Goal: Task Accomplishment & Management: Use online tool/utility

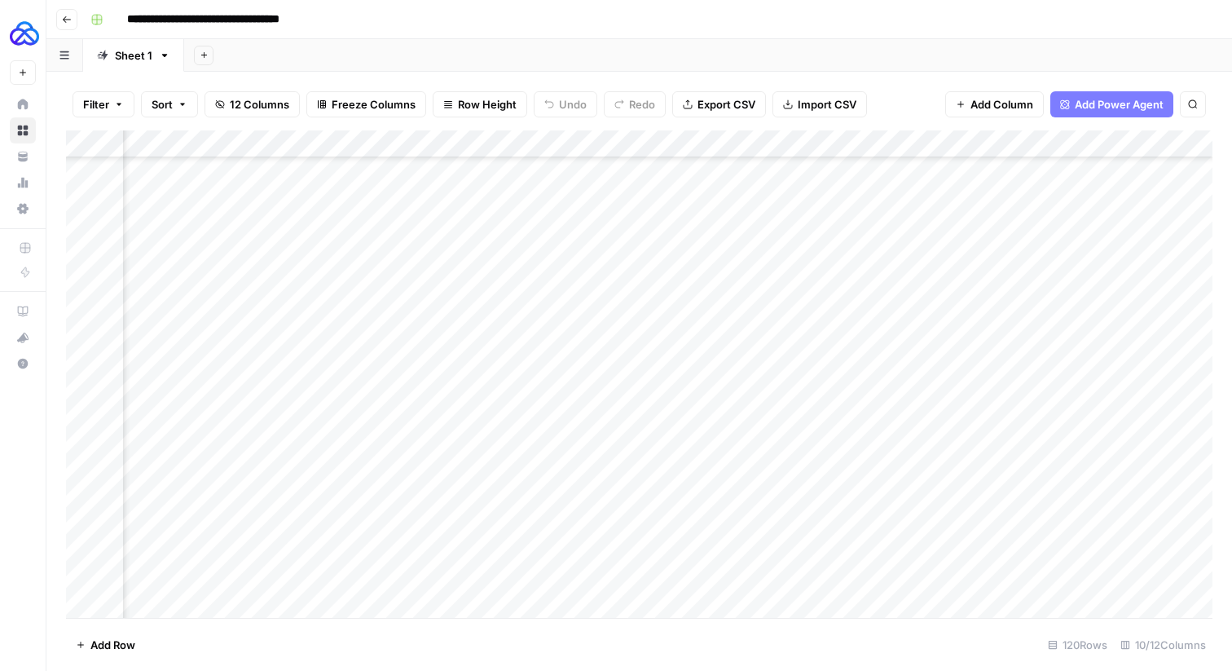
scroll to position [2892, 267]
click at [874, 139] on div "Add Column" at bounding box center [639, 373] width 1147 height 487
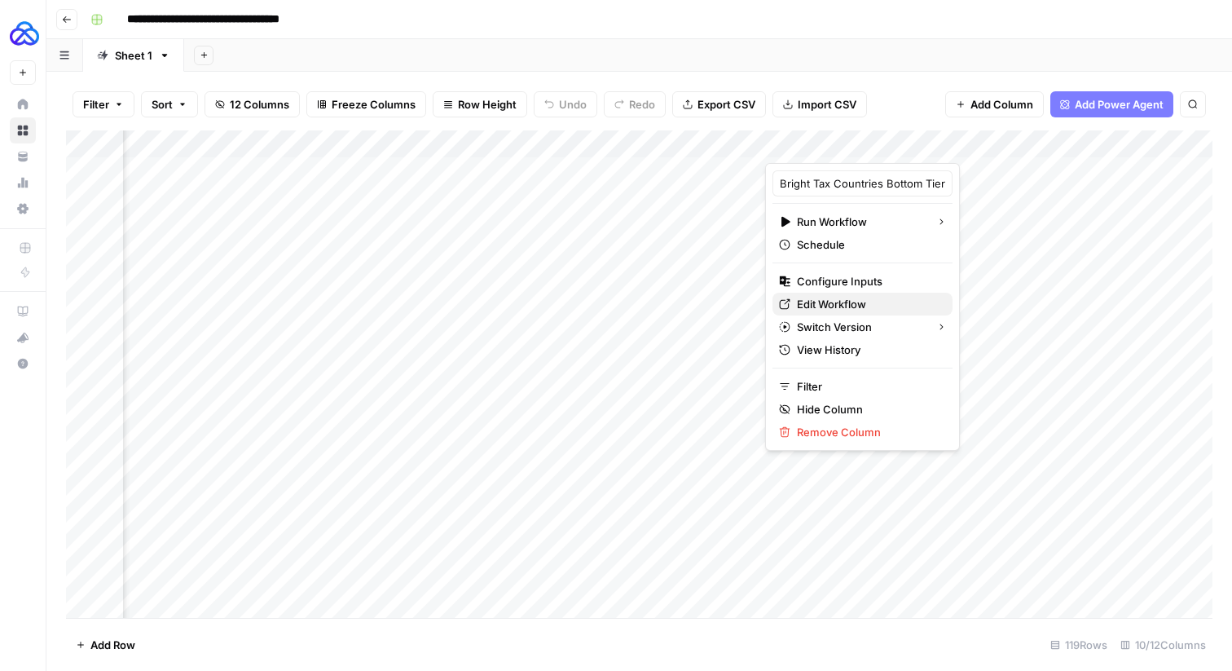
click at [811, 306] on span "Edit Workflow" at bounding box center [868, 304] width 143 height 16
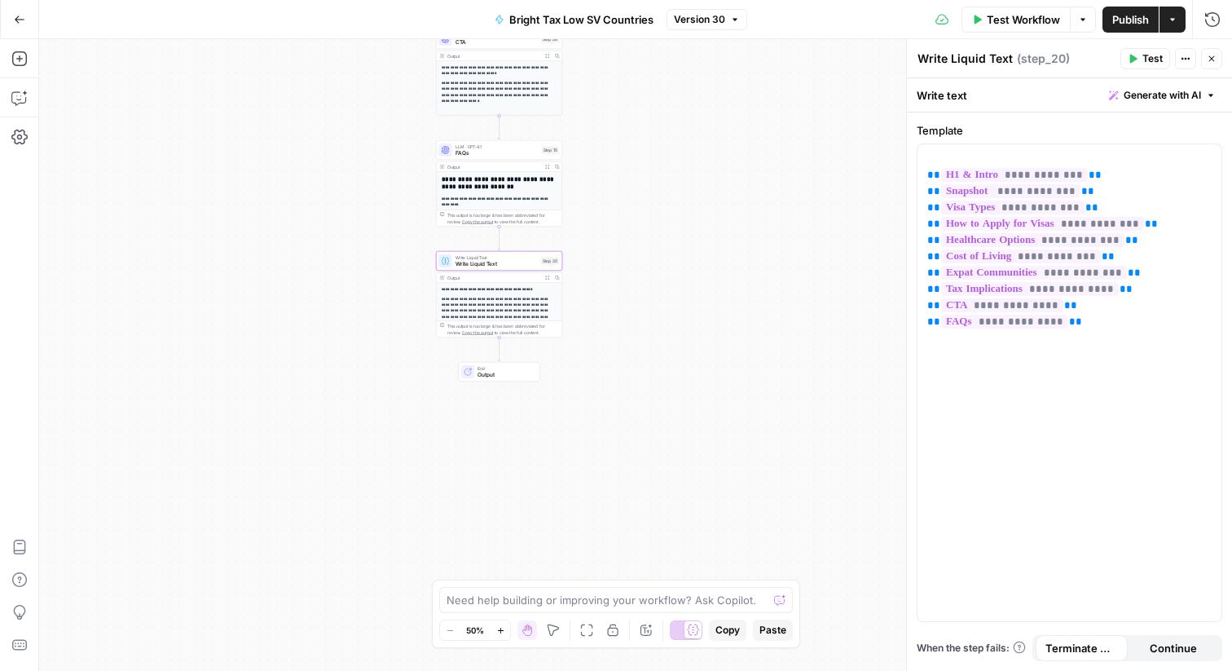
click at [1219, 58] on button "Close" at bounding box center [1211, 58] width 21 height 21
